Goal: Task Accomplishment & Management: Complete application form

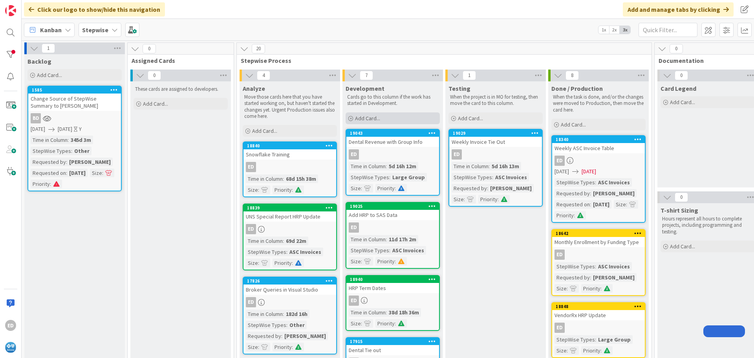
click at [363, 113] on div "Add Card..." at bounding box center [392, 118] width 94 height 12
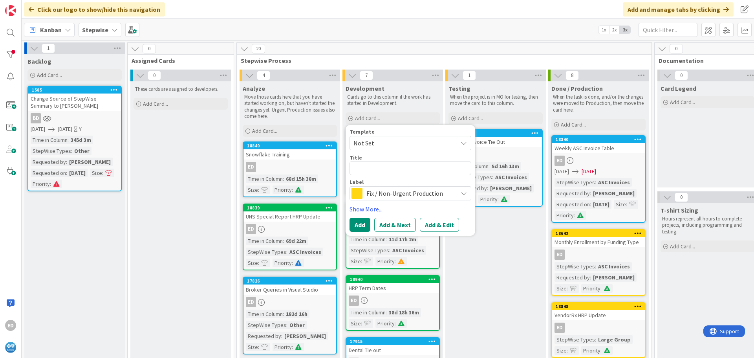
type textarea "x"
type textarea "H"
type textarea "x"
type textarea "HR"
type textarea "x"
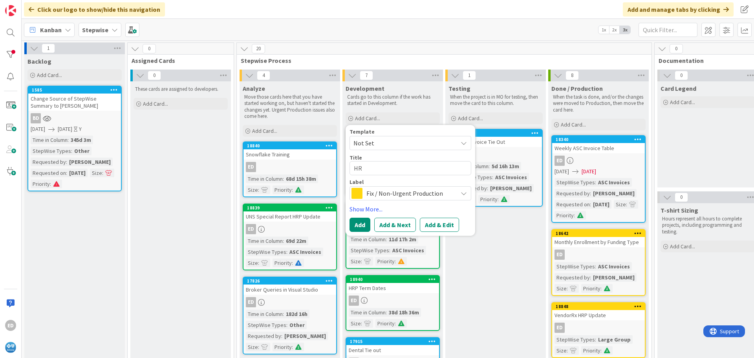
type textarea "HRP"
type textarea "x"
type textarea "HRP"
type textarea "x"
type textarea "HRP L"
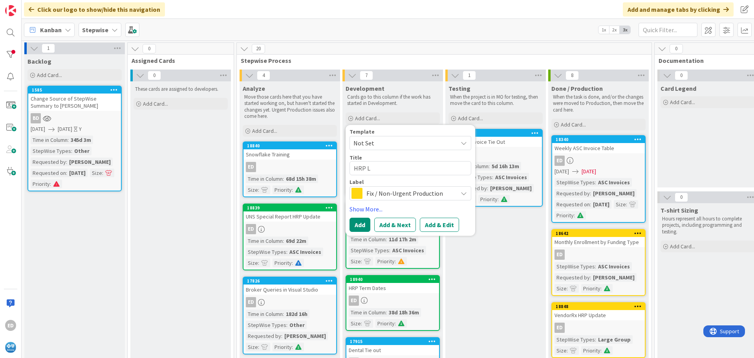
type textarea "x"
type textarea "HRP LG"
type textarea "x"
type textarea "HRP LG"
type textarea "x"
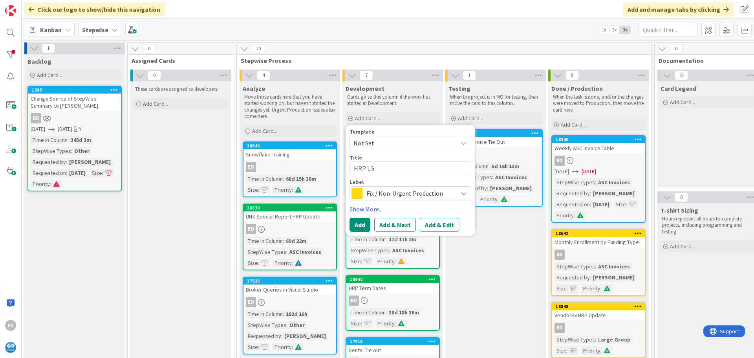
type textarea "HRP LG t"
type textarea "x"
type textarea "HRP LG to"
type textarea "x"
type textarea "HRP LG to"
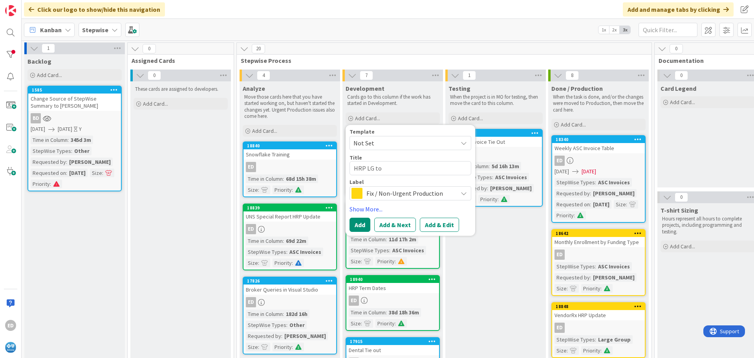
type textarea "x"
type textarea "HRP LG to S"
type textarea "x"
type textarea "HRP LG to SG"
type textarea "x"
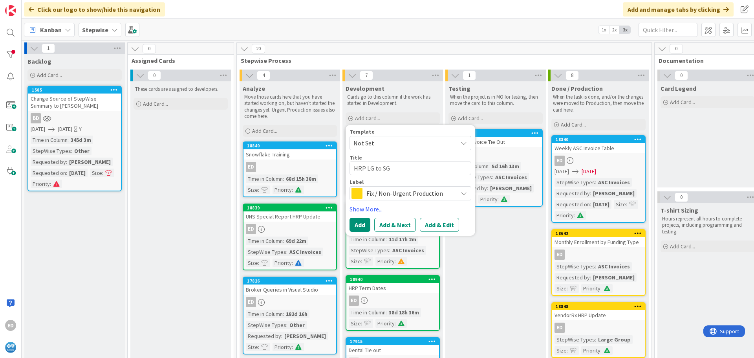
type textarea "HRP LG to SG"
type textarea "x"
type textarea "HRP LG to SG c"
type textarea "x"
type textarea "HRP LG to SG co"
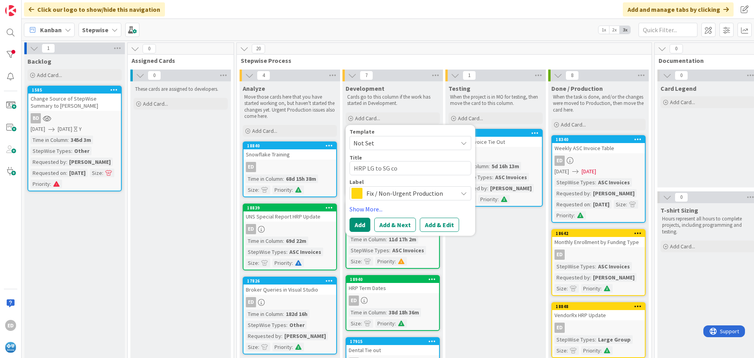
type textarea "x"
type textarea "HRP LG to SG cod"
type textarea "x"
type textarea "HRP LG to SG code"
type textarea "x"
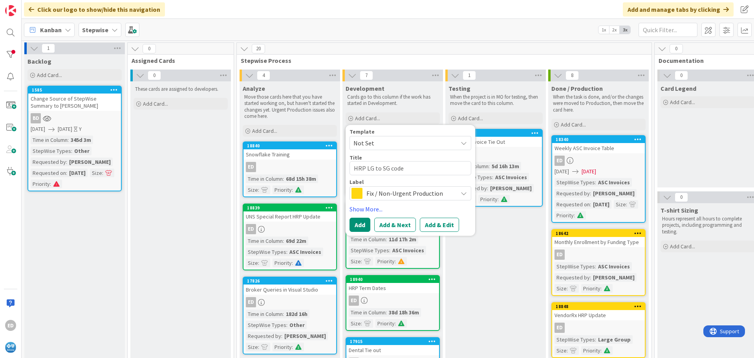
type textarea "HRP LG to SG code"
type textarea "x"
type textarea "HRP LG to SG code u"
type textarea "x"
type textarea "HRP LG to SG code up"
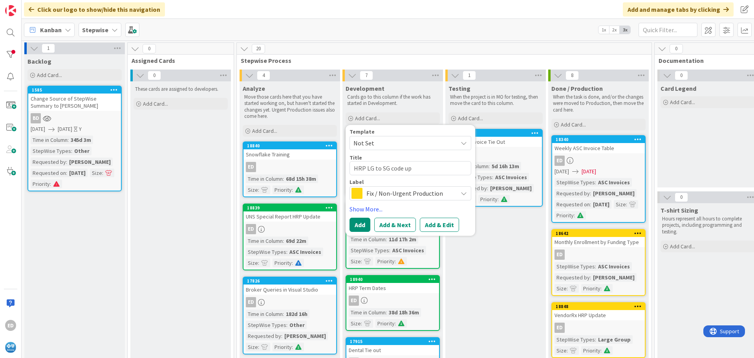
type textarea "x"
type textarea "HRP LG to SG code upd"
type textarea "x"
type textarea "HRP LG to SG code upda"
type textarea "x"
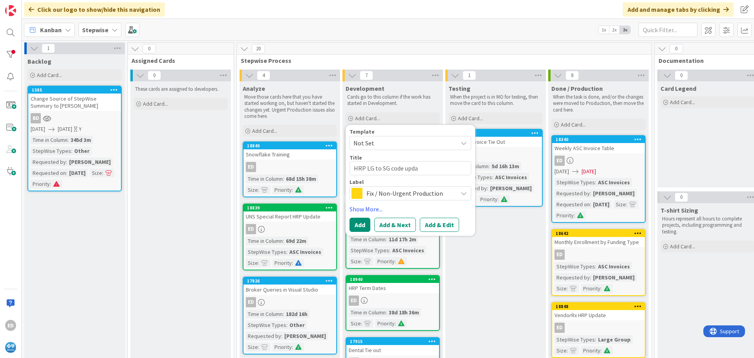
type textarea "HRP LG to SG code updat"
type textarea "x"
type textarea "HRP LG to SG code update"
click at [395, 192] on span "Fix / Non-Urgent Production" at bounding box center [409, 193] width 87 height 11
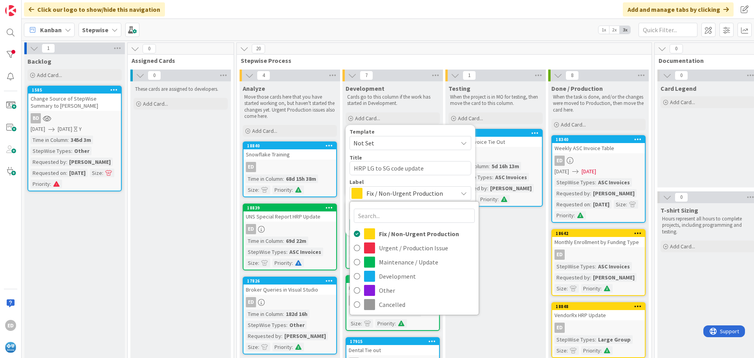
click at [395, 192] on span "Fix / Non-Urgent Production" at bounding box center [409, 193] width 87 height 11
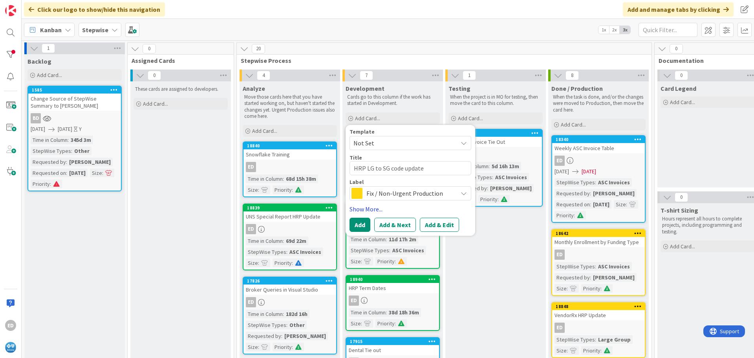
click at [361, 210] on link "Show More..." at bounding box center [410, 208] width 122 height 9
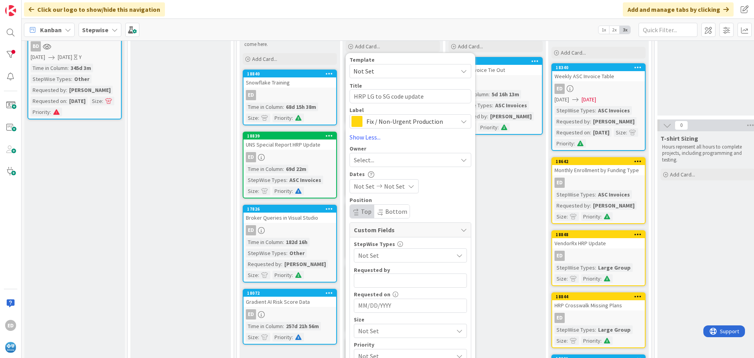
scroll to position [79, 0]
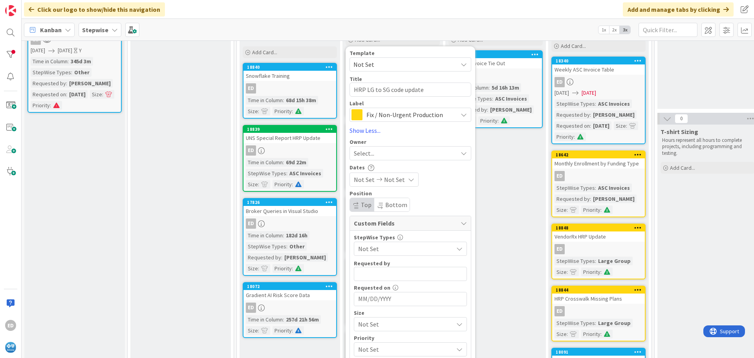
click at [393, 151] on div "Select..." at bounding box center [406, 152] width 104 height 9
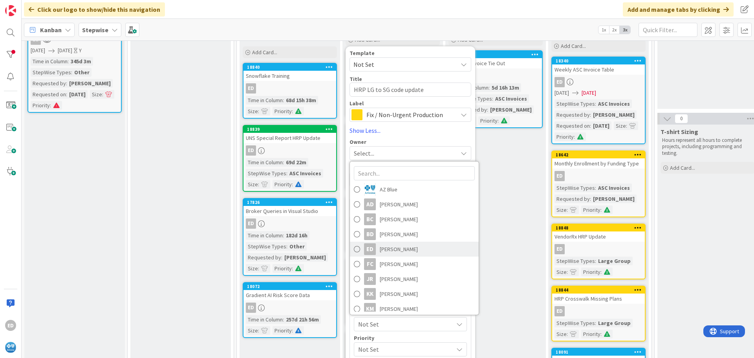
click at [404, 247] on span "[PERSON_NAME]" at bounding box center [399, 249] width 38 height 12
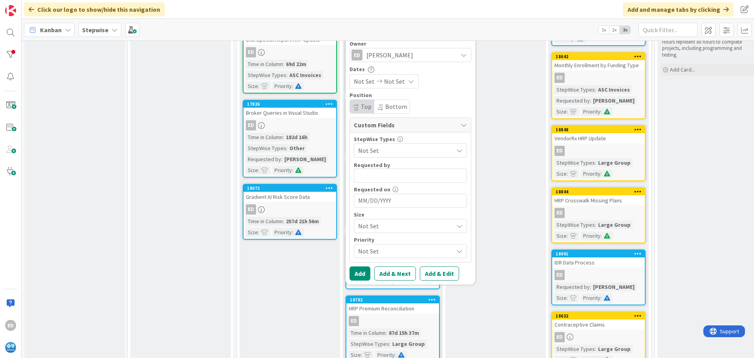
scroll to position [196, 0]
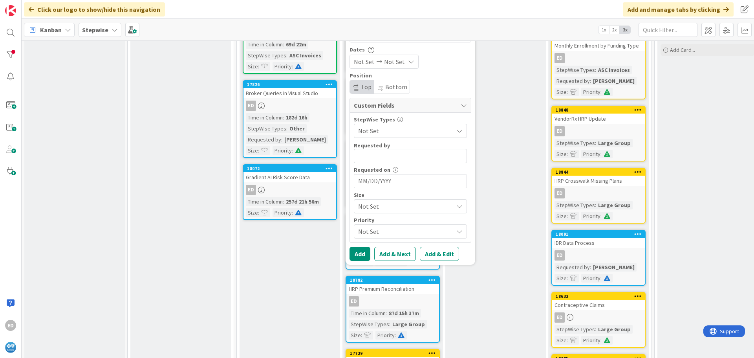
click at [396, 130] on span "Not Set" at bounding box center [403, 130] width 91 height 11
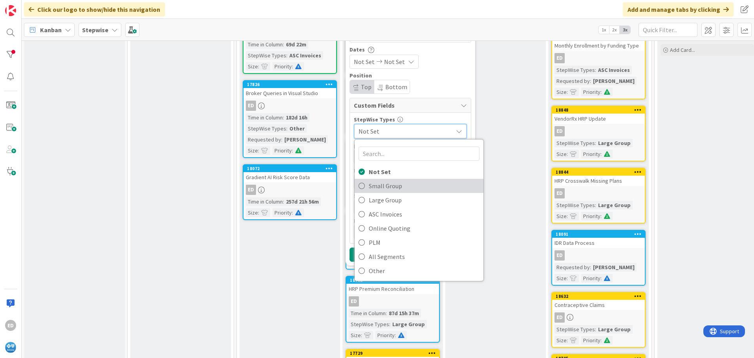
click at [391, 188] on span "Small Group" at bounding box center [424, 186] width 111 height 12
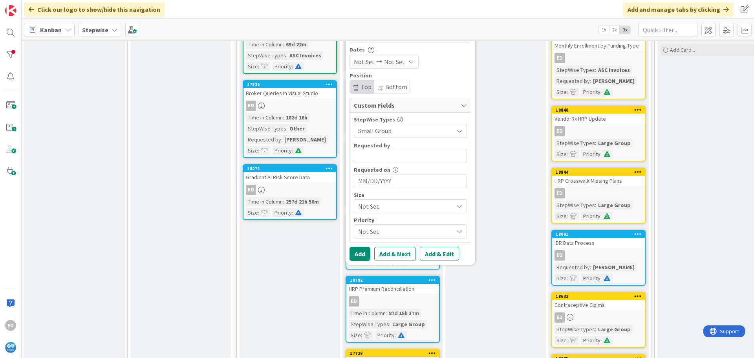
click at [387, 205] on span "Not Set" at bounding box center [403, 206] width 91 height 11
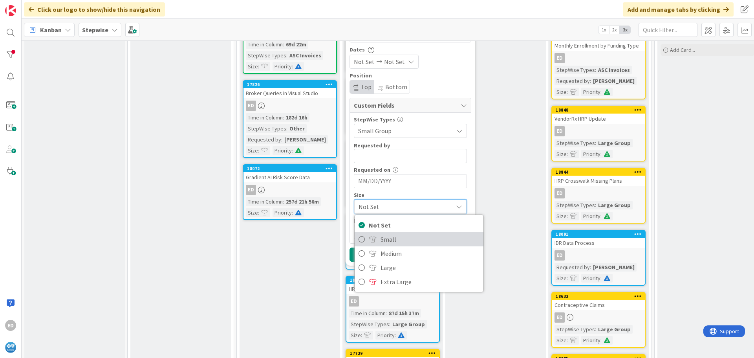
click at [393, 238] on span "Small" at bounding box center [429, 239] width 99 height 12
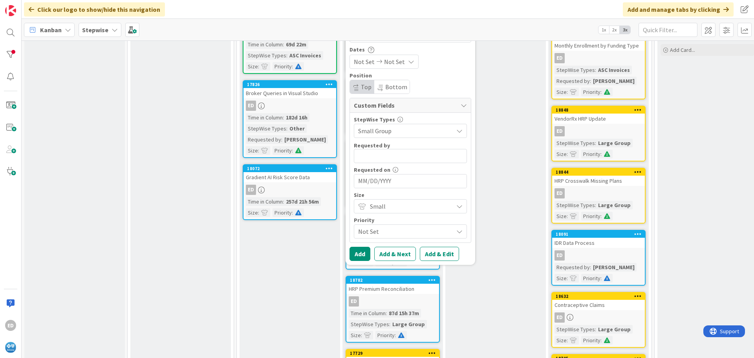
click at [387, 232] on span "Not Set" at bounding box center [403, 231] width 91 height 11
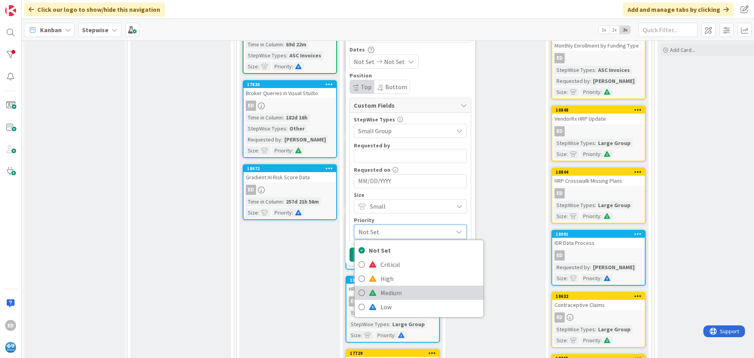
click at [390, 289] on span "Medium" at bounding box center [429, 293] width 99 height 12
type textarea "x"
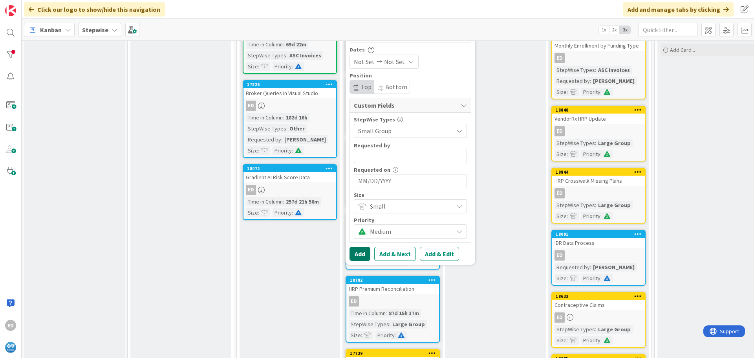
click at [365, 252] on button "Add" at bounding box center [359, 254] width 21 height 14
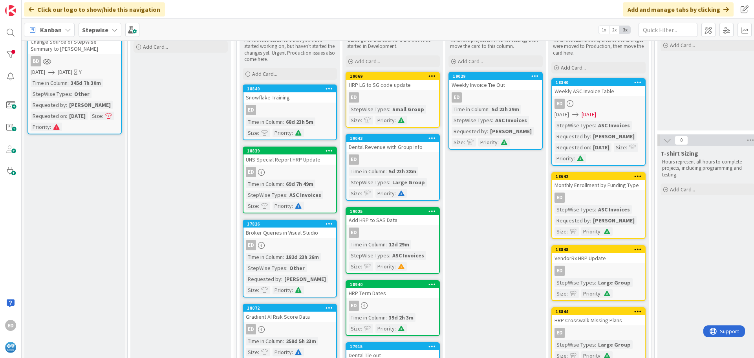
scroll to position [39, 0]
